Goal: Task Accomplishment & Management: Use online tool/utility

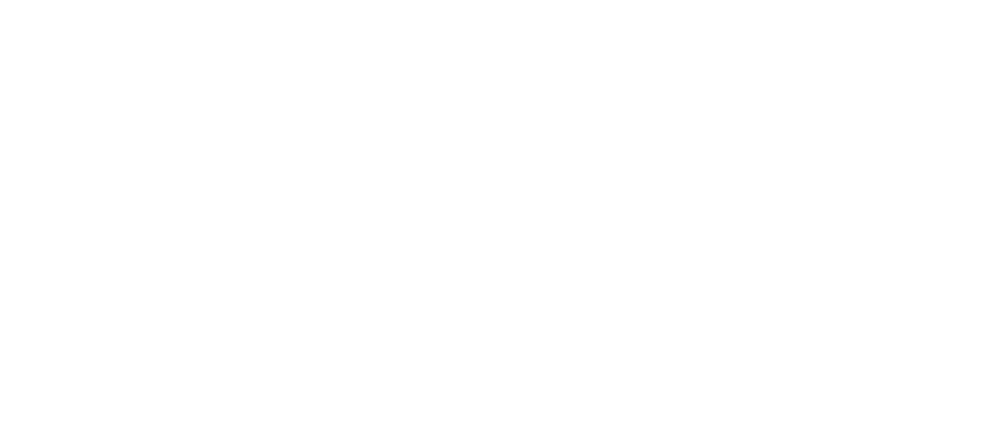
click at [575, 6] on html at bounding box center [491, 3] width 982 height 6
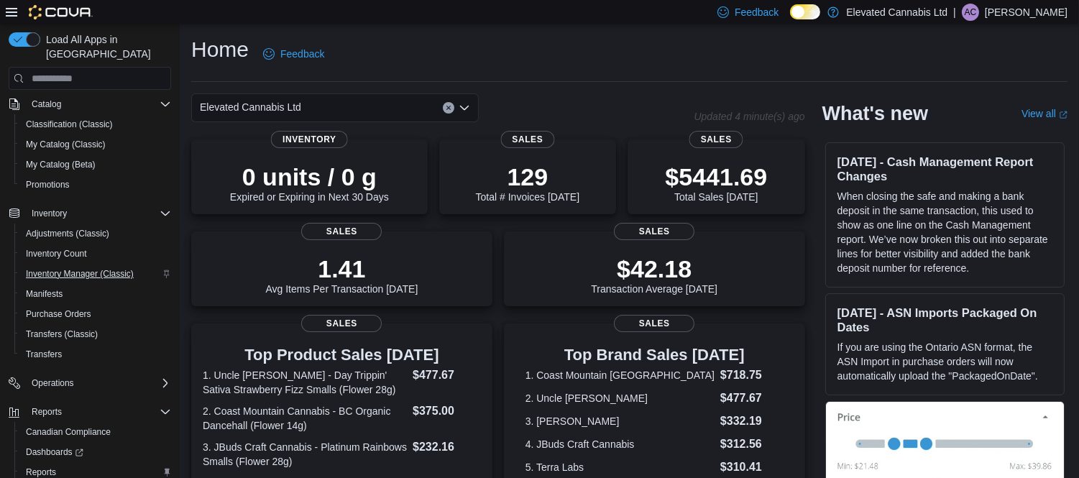
scroll to position [155, 0]
click at [41, 462] on span "Reports" at bounding box center [41, 470] width 30 height 17
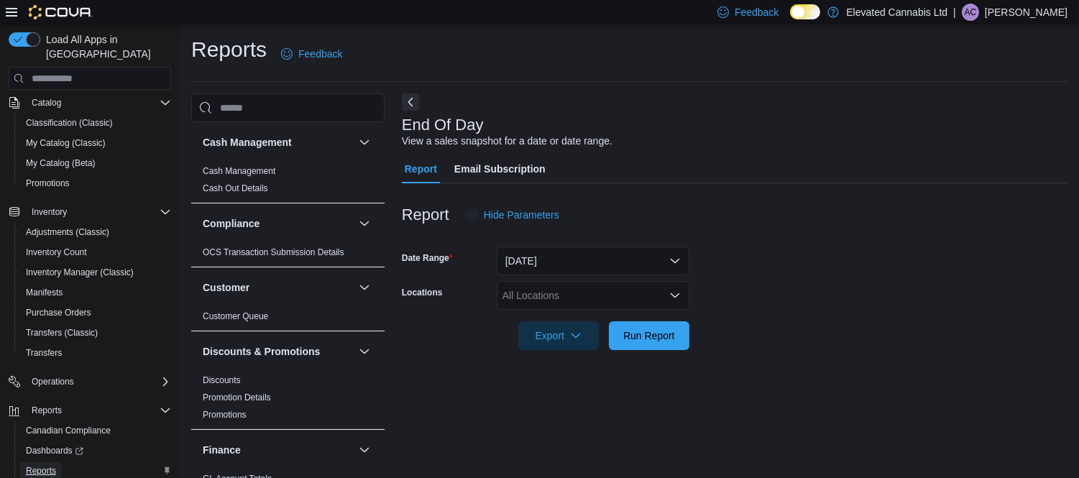
scroll to position [14, 0]
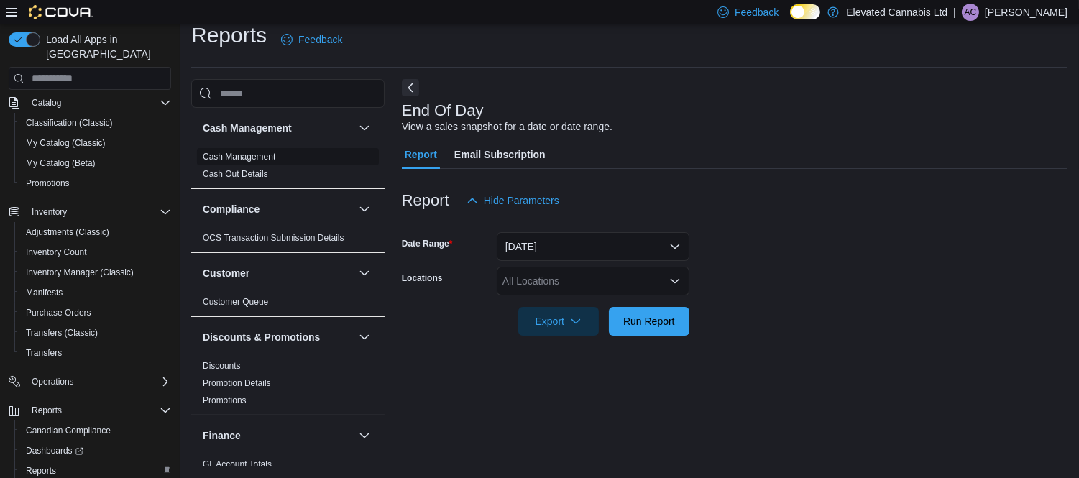
click at [243, 155] on link "Cash Management" at bounding box center [239, 157] width 73 height 10
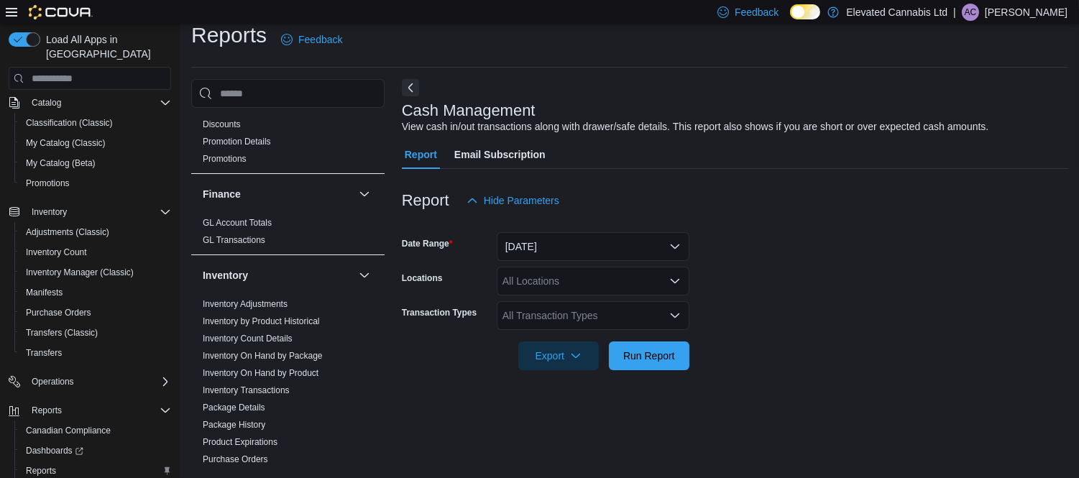
scroll to position [242, 0]
click at [613, 249] on button "[DATE]" at bounding box center [593, 246] width 193 height 29
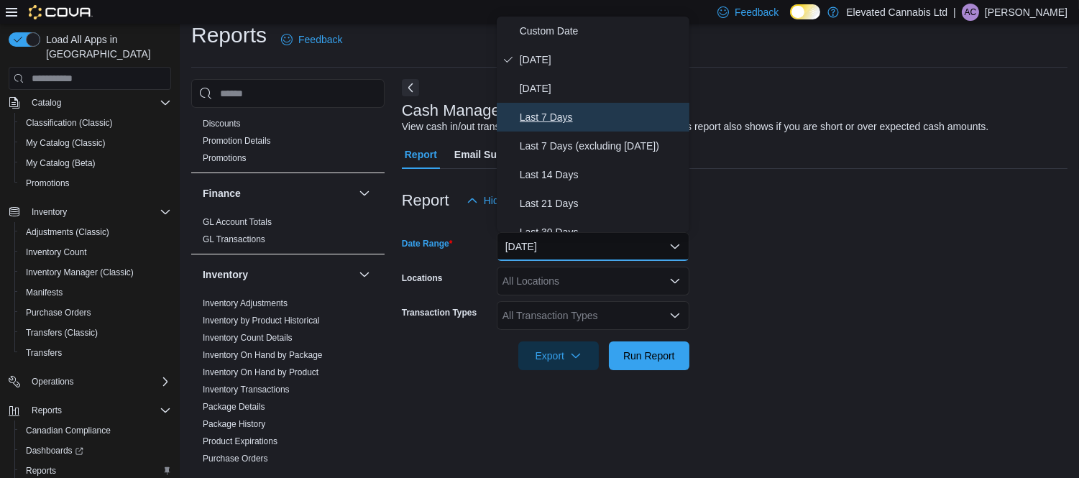
click at [551, 117] on span "Last 7 Days" at bounding box center [602, 117] width 164 height 17
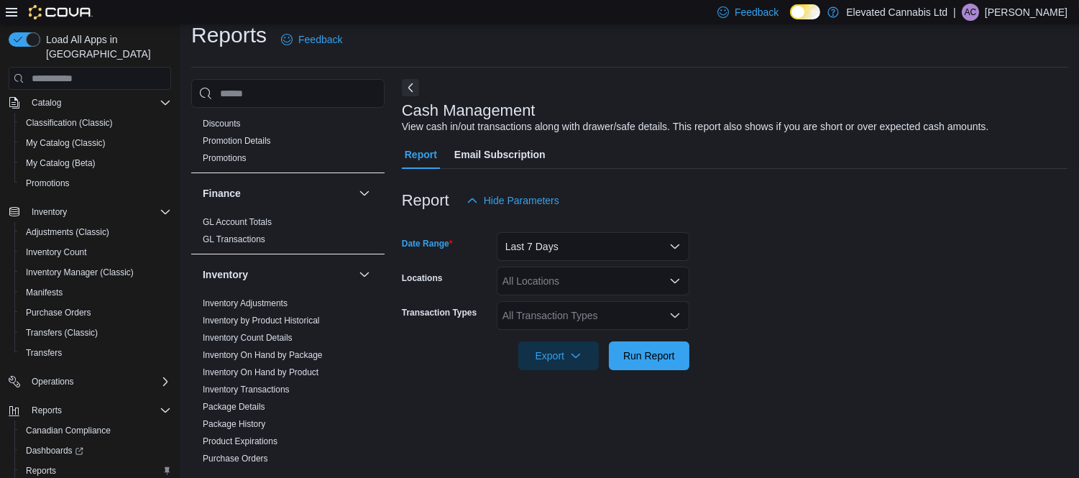
click at [579, 324] on div "All Transaction Types" at bounding box center [593, 315] width 193 height 29
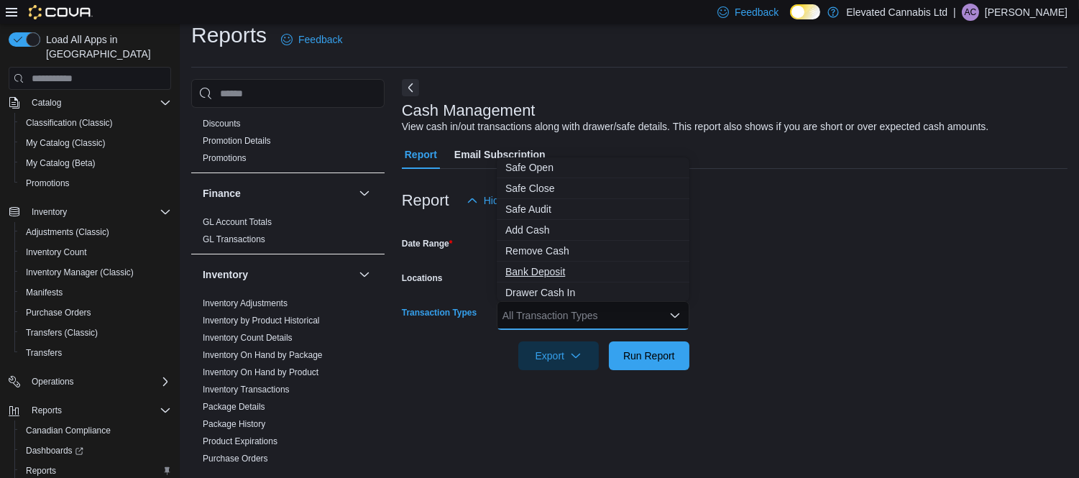
click at [546, 269] on span "Bank Deposit" at bounding box center [592, 271] width 175 height 14
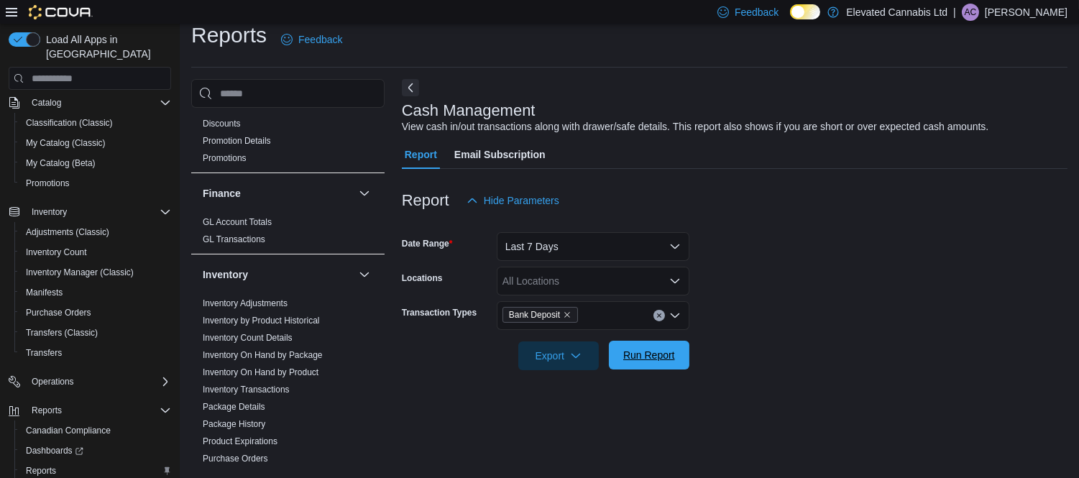
click at [667, 355] on span "Run Report" at bounding box center [649, 355] width 52 height 14
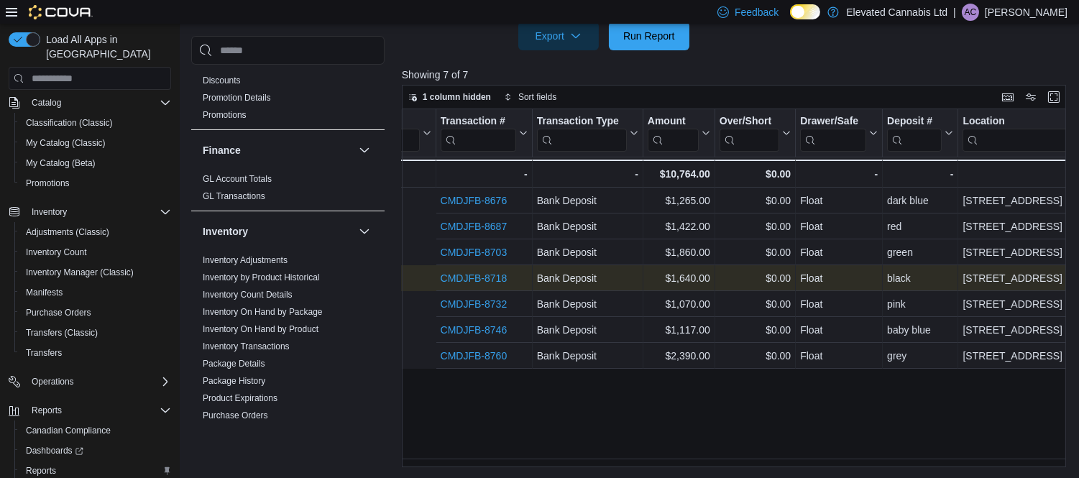
scroll to position [0, 344]
